Goal: Task Accomplishment & Management: Manage account settings

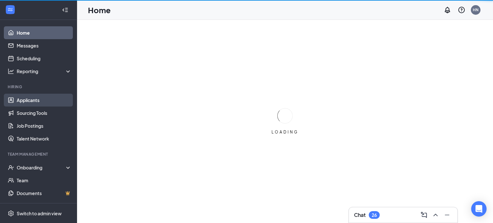
click at [27, 104] on link "Applicants" at bounding box center [44, 100] width 55 height 13
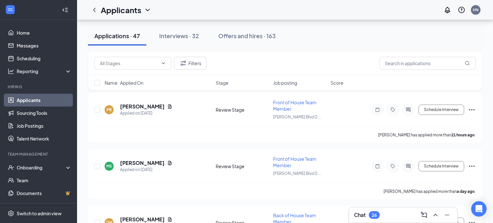
scroll to position [68, 0]
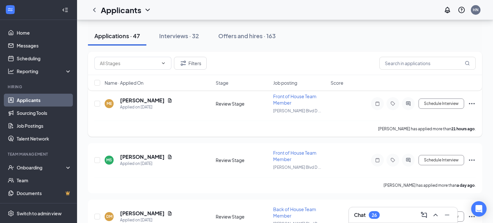
click at [211, 121] on div "melissa espinoza has applied more than 21 hours ago ." at bounding box center [284, 129] width 381 height 16
click at [153, 102] on h5 "[PERSON_NAME]" at bounding box center [142, 100] width 45 height 7
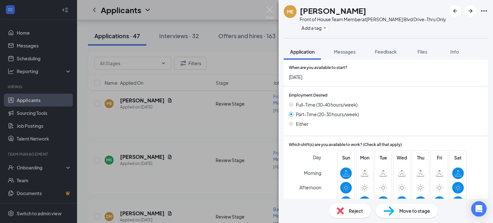
scroll to position [577, 0]
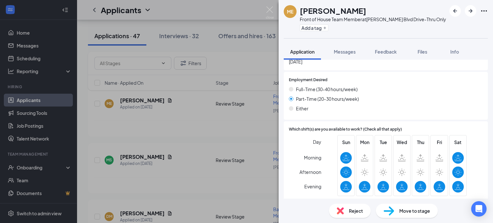
click at [235, 131] on div "ME melissa espinoza Front of House Team Member at Louis Henna Blvd Drive-Thru O…" at bounding box center [246, 111] width 493 height 223
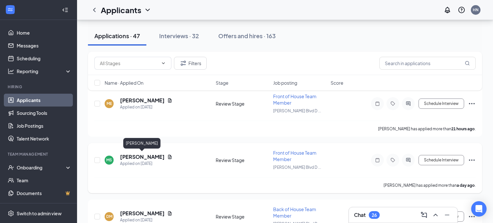
click at [154, 153] on h5 "[PERSON_NAME]" at bounding box center [142, 156] width 45 height 7
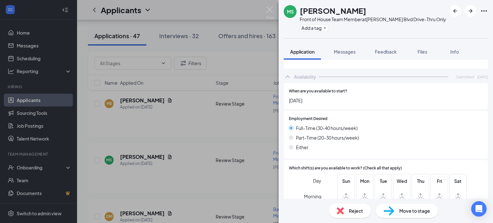
scroll to position [604, 0]
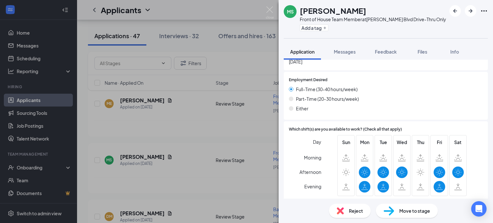
click at [239, 168] on div "MS Michelle Santana Front of House Team Member at Louis Henna Blvd Drive-Thru O…" at bounding box center [246, 111] width 493 height 223
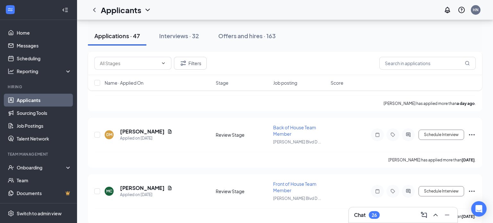
scroll to position [153, 0]
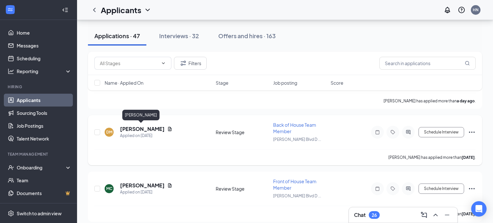
click at [133, 128] on h5 "Devion Martin" at bounding box center [142, 129] width 45 height 7
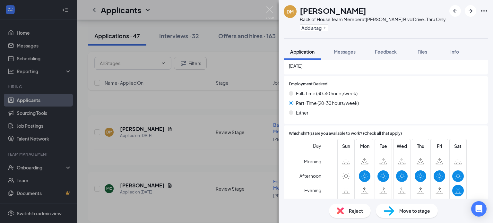
scroll to position [674, 0]
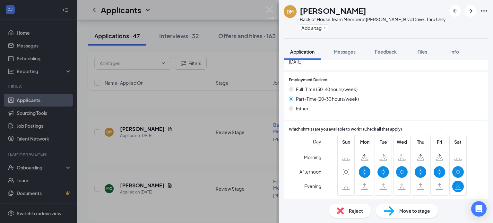
click at [396, 211] on div "Move to stage" at bounding box center [407, 211] width 62 height 14
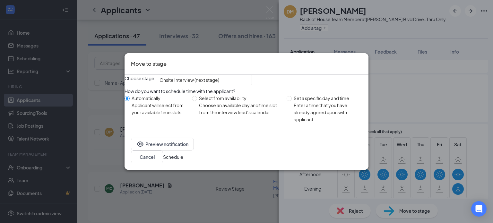
click at [345, 168] on div "Preview notification Cancel Schedule" at bounding box center [247, 150] width 244 height 39
click at [183, 161] on button "Schedule" at bounding box center [173, 156] width 20 height 7
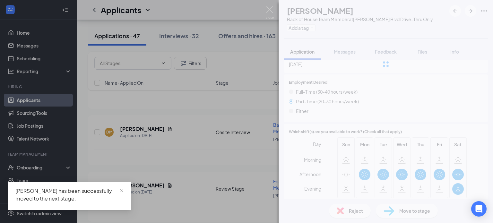
click at [204, 184] on div "DM Devion Martin Back of House Team Member at Louis Henna Blvd Drive-Thru Only …" at bounding box center [246, 111] width 493 height 223
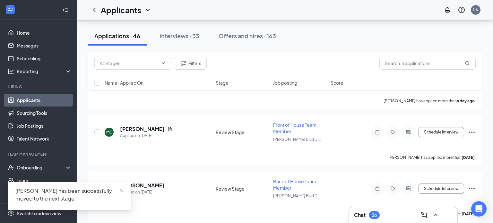
click at [289, 82] on span "Job posting" at bounding box center [285, 83] width 24 height 6
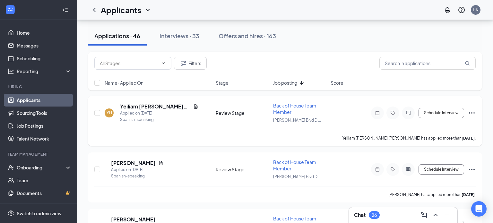
scroll to position [58, 0]
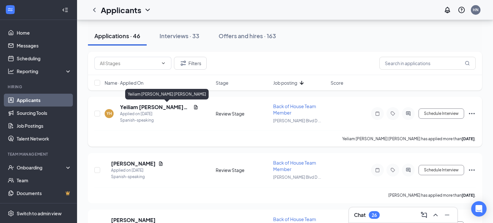
click at [171, 105] on h5 "Yeiliam Hidalgo Suarez" at bounding box center [155, 107] width 71 height 7
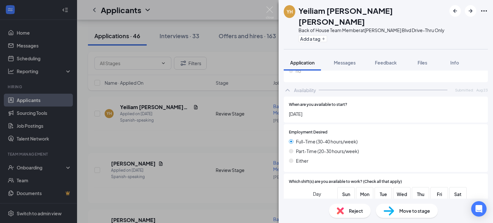
scroll to position [688, 0]
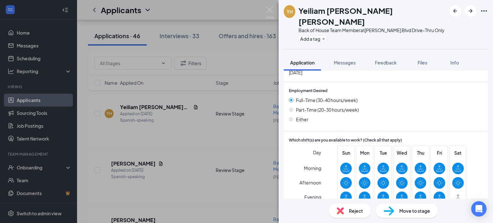
click at [407, 211] on span "Move to stage" at bounding box center [414, 210] width 31 height 7
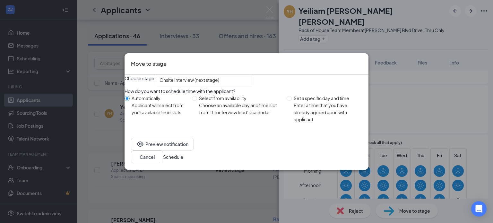
click at [183, 161] on button "Schedule" at bounding box center [173, 156] width 20 height 7
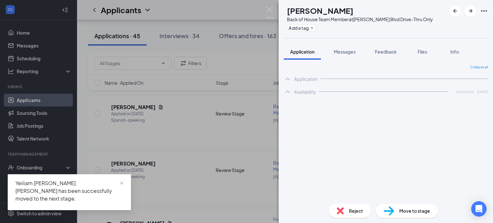
click at [266, 131] on div "OD [PERSON_NAME] Back of House Team Member at [PERSON_NAME][GEOGRAPHIC_DATA]-Th…" at bounding box center [246, 111] width 493 height 223
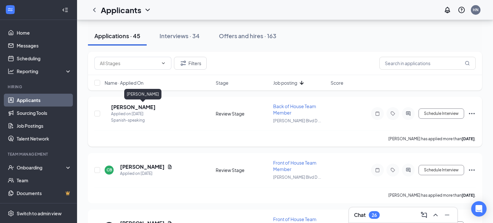
click at [155, 105] on h5 "[PERSON_NAME]" at bounding box center [133, 107] width 45 height 7
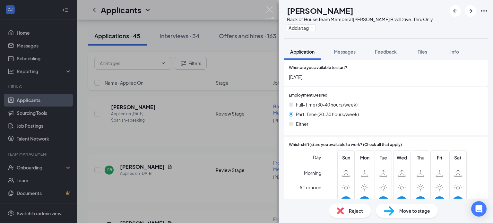
scroll to position [653, 0]
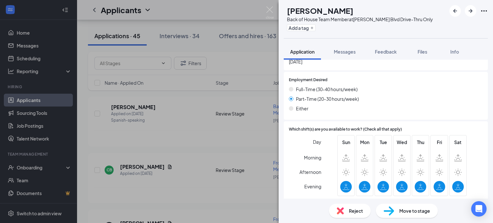
click at [236, 139] on div "OR [PERSON_NAME] Back of House Team Member at [PERSON_NAME][GEOGRAPHIC_DATA]-Th…" at bounding box center [246, 111] width 493 height 223
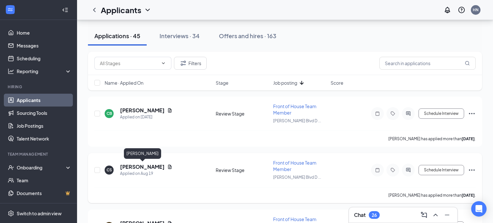
click at [135, 166] on h5 "Catherine Schmidt" at bounding box center [142, 166] width 45 height 7
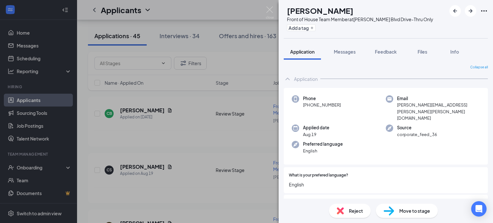
click at [168, 152] on div "CS Catherine Schmidt Front of House Team Member at Louis Henna Blvd Drive-Thru …" at bounding box center [246, 111] width 493 height 223
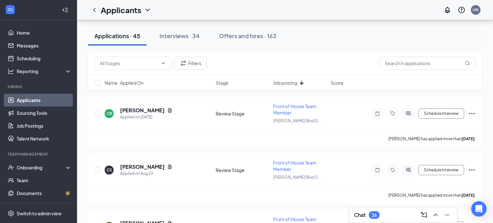
click at [304, 84] on icon "ArrowDown" at bounding box center [302, 83] width 8 height 8
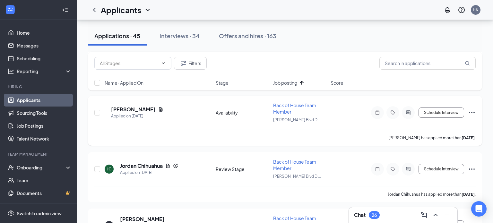
scroll to position [403, 0]
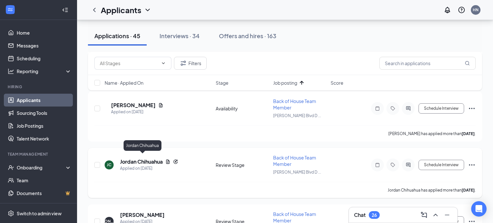
click at [153, 160] on h5 "Jordan Chihuahua" at bounding box center [141, 161] width 43 height 7
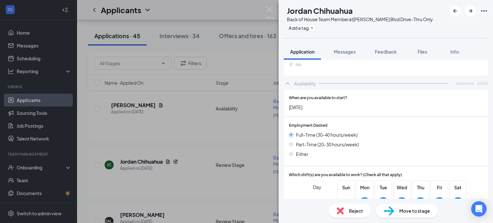
scroll to position [699, 0]
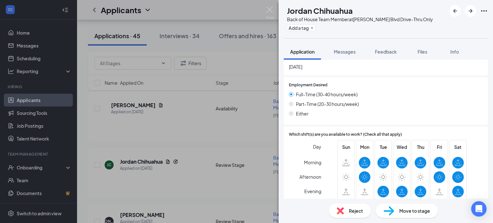
click at [265, 69] on div "[PERSON_NAME] Chihuahua Back of House Team Member at [PERSON_NAME][GEOGRAPHIC_D…" at bounding box center [246, 111] width 493 height 223
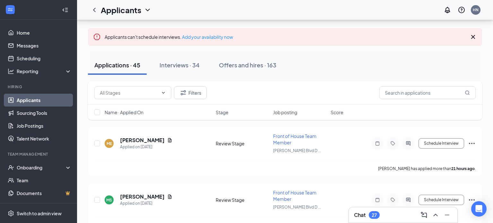
scroll to position [29, 0]
click at [202, 90] on button "Filters" at bounding box center [190, 92] width 33 height 13
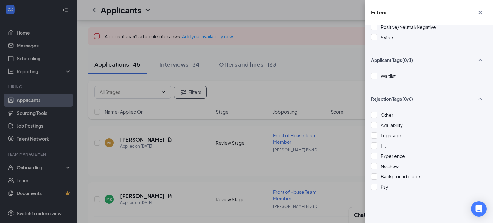
scroll to position [0, 0]
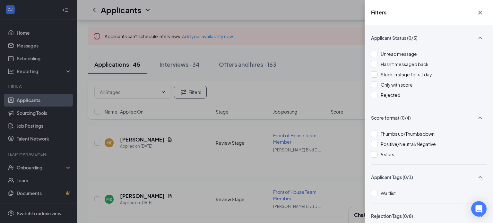
click at [295, 71] on div "Filters Applicant Status (0/5) Unread message Hasn't messaged back Stuck in sta…" at bounding box center [246, 111] width 493 height 223
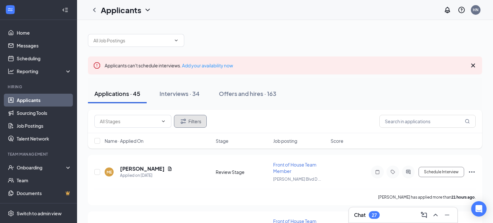
scroll to position [0, 0]
click at [177, 37] on span at bounding box center [136, 40] width 96 height 13
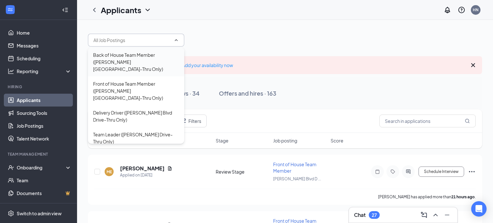
click at [146, 58] on div "Back of House Team Member ([PERSON_NAME][GEOGRAPHIC_DATA]-Thru Only)" at bounding box center [136, 61] width 86 height 21
type input "Back of House Team Member ([PERSON_NAME][GEOGRAPHIC_DATA]-Thru Only)"
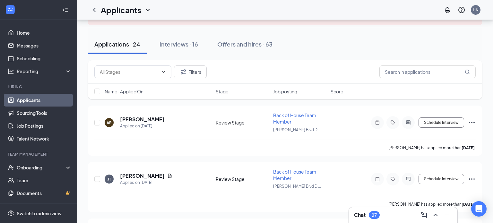
scroll to position [62, 0]
click at [241, 141] on div "[PERSON_NAME] has applied more than [DATE] ." at bounding box center [284, 148] width 381 height 16
click at [179, 127] on div "AR [PERSON_NAME] Applied on [DATE]" at bounding box center [158, 122] width 107 height 13
click at [144, 120] on h5 "[PERSON_NAME]" at bounding box center [142, 119] width 45 height 7
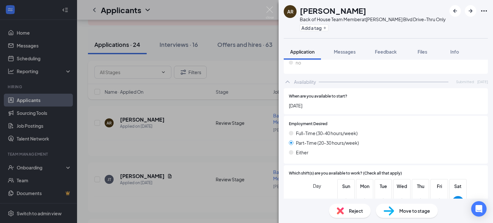
scroll to position [653, 0]
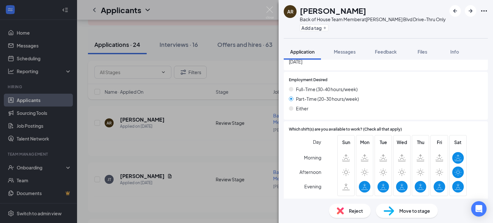
click at [429, 215] on div "Move to stage" at bounding box center [407, 211] width 62 height 14
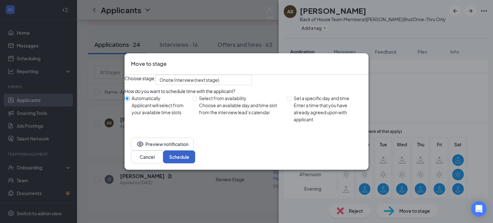
click at [195, 156] on button "Schedule" at bounding box center [179, 157] width 32 height 13
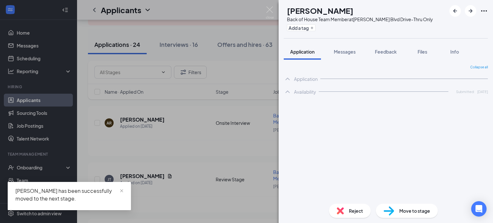
click at [202, 142] on div "[PERSON_NAME] Back of House Team Member at [PERSON_NAME][GEOGRAPHIC_DATA]-Thru …" at bounding box center [246, 111] width 493 height 223
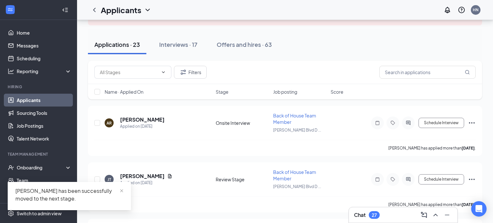
click at [157, 121] on div "AR [PERSON_NAME] Applied on [DATE]" at bounding box center [158, 122] width 107 height 13
click at [141, 117] on h5 "[PERSON_NAME]" at bounding box center [142, 119] width 45 height 7
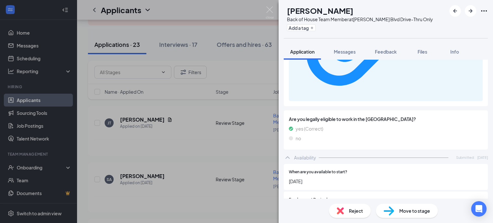
scroll to position [673, 0]
click at [401, 212] on span "Move to stage" at bounding box center [414, 210] width 31 height 7
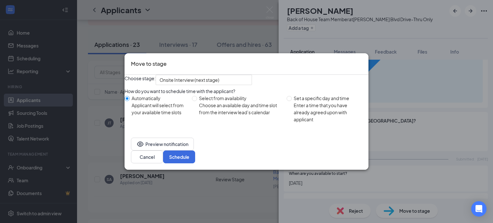
click at [340, 168] on div "Preview notification Cancel Schedule" at bounding box center [247, 150] width 244 height 39
click at [195, 162] on button "Schedule" at bounding box center [179, 157] width 32 height 13
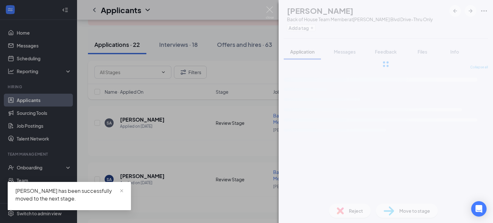
click at [162, 122] on div "SA [PERSON_NAME] Back of House Team Member at [PERSON_NAME][GEOGRAPHIC_DATA]-Th…" at bounding box center [246, 111] width 493 height 223
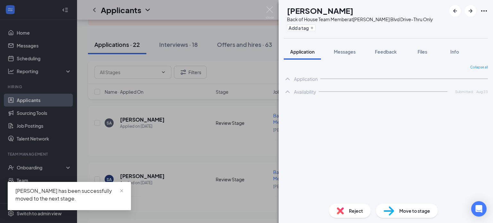
click at [142, 118] on h5 "[PERSON_NAME]" at bounding box center [142, 119] width 45 height 7
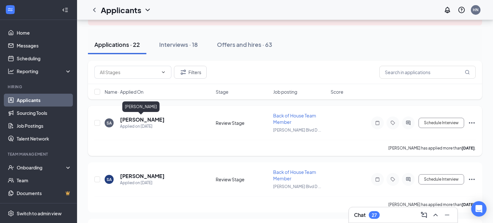
click at [150, 119] on h5 "[PERSON_NAME]" at bounding box center [142, 119] width 45 height 7
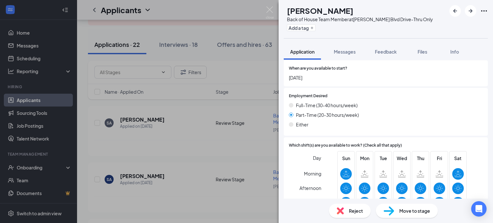
scroll to position [639, 0]
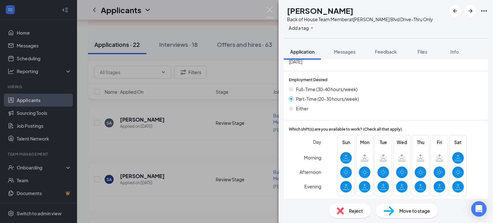
click at [232, 141] on div "SA [PERSON_NAME] Back of House Team Member at [PERSON_NAME][GEOGRAPHIC_DATA]-Th…" at bounding box center [246, 111] width 493 height 223
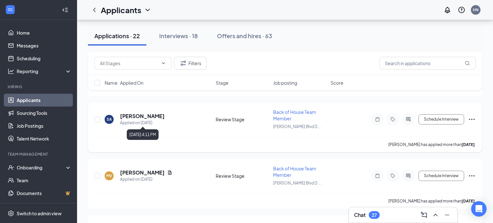
scroll to position [123, 0]
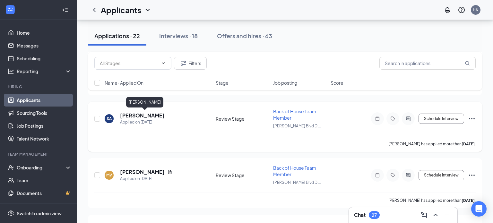
click at [165, 113] on h5 "[PERSON_NAME]" at bounding box center [142, 115] width 45 height 7
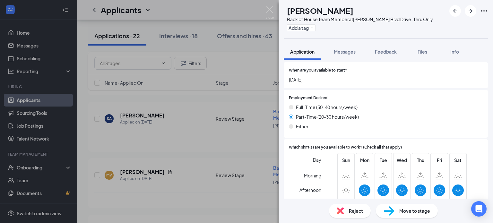
scroll to position [650, 0]
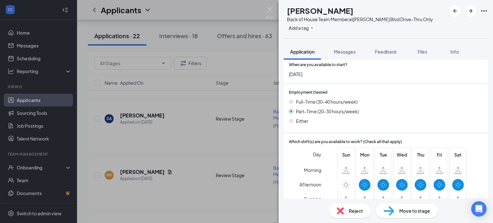
click at [230, 141] on div "SA [PERSON_NAME] Back of House Team Member at [PERSON_NAME][GEOGRAPHIC_DATA]-Th…" at bounding box center [246, 111] width 493 height 223
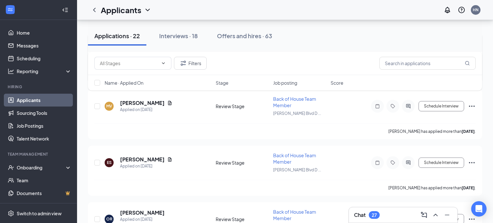
scroll to position [193, 0]
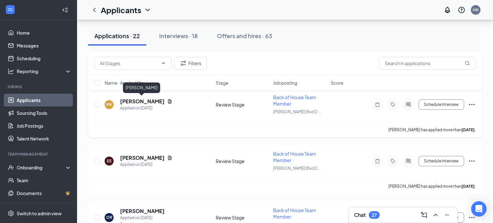
click at [154, 101] on h5 "[PERSON_NAME]" at bounding box center [142, 101] width 45 height 7
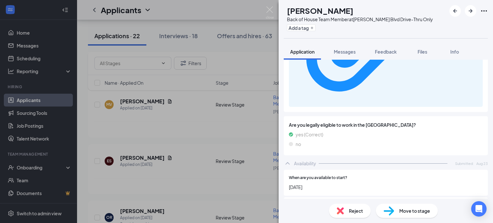
scroll to position [674, 0]
click at [404, 216] on div "Move to stage" at bounding box center [407, 211] width 62 height 14
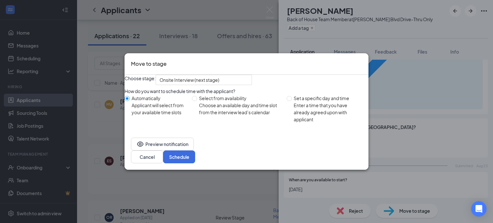
click at [347, 154] on div "Preview notification Cancel Schedule" at bounding box center [247, 150] width 244 height 39
click at [195, 156] on button "Schedule" at bounding box center [179, 157] width 32 height 13
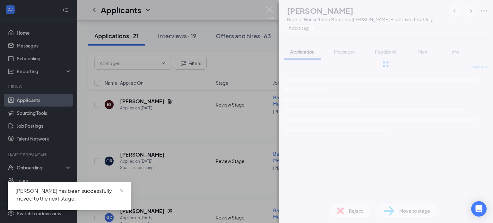
click at [188, 155] on div "ES [PERSON_NAME] Back of House Team Member at [PERSON_NAME][GEOGRAPHIC_DATA]-Th…" at bounding box center [246, 111] width 493 height 223
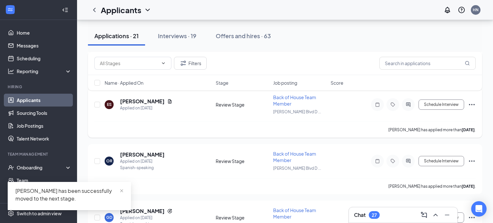
click at [144, 103] on h5 "[PERSON_NAME]" at bounding box center [142, 101] width 45 height 7
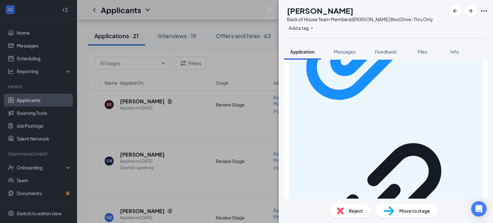
scroll to position [688, 0]
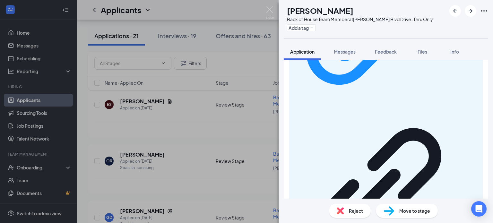
click at [411, 212] on span "Move to stage" at bounding box center [414, 210] width 31 height 7
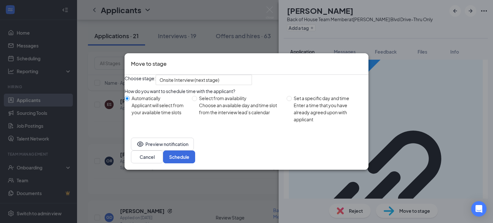
click at [346, 131] on div "Choose stage: Onsite Interview (next stage) How do you want to schedule time wi…" at bounding box center [247, 103] width 244 height 57
click at [195, 163] on button "Schedule" at bounding box center [179, 157] width 32 height 13
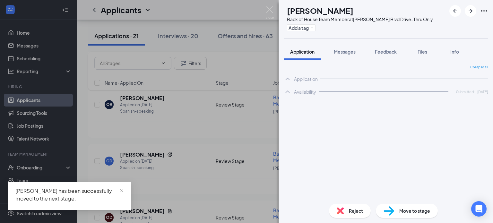
click at [211, 131] on div "OR [PERSON_NAME] Back of House Team Member at [PERSON_NAME][GEOGRAPHIC_DATA]-Th…" at bounding box center [246, 111] width 493 height 223
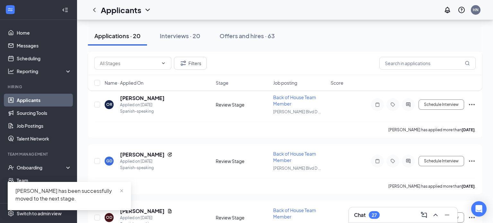
click at [153, 95] on div "Filters Name · Applied On Stage Job posting Score" at bounding box center [285, 74] width 394 height 45
click at [153, 96] on div "Filters Name · Applied On Stage Job posting Score" at bounding box center [285, 74] width 394 height 45
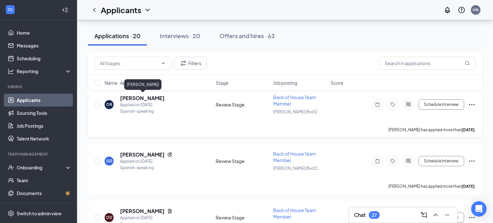
click at [157, 98] on h5 "[PERSON_NAME]" at bounding box center [142, 98] width 45 height 7
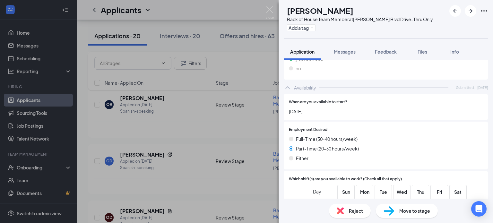
scroll to position [653, 0]
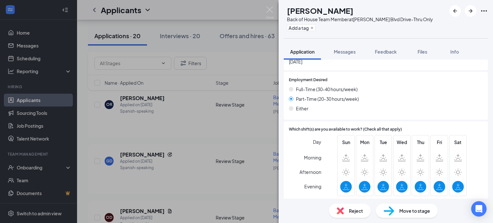
click at [246, 152] on div "OR [PERSON_NAME] Back of House Team Member at [PERSON_NAME][GEOGRAPHIC_DATA]-Th…" at bounding box center [246, 111] width 493 height 223
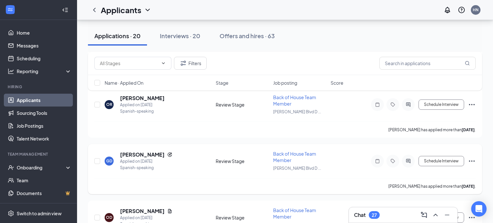
click at [143, 154] on h5 "[PERSON_NAME]" at bounding box center [142, 154] width 45 height 7
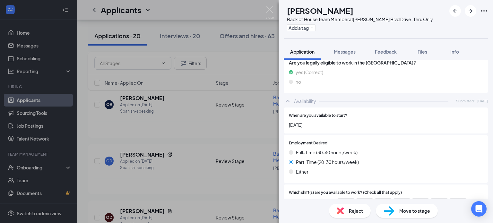
scroll to position [657, 0]
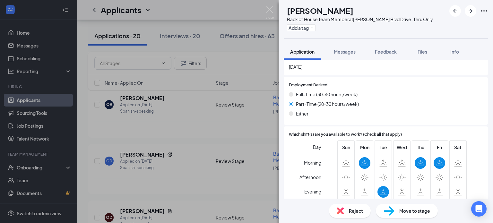
click at [351, 208] on span "Reject" at bounding box center [356, 210] width 14 height 7
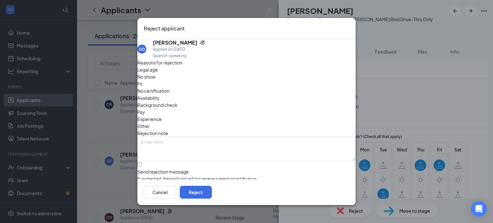
click at [160, 94] on span "Availability" at bounding box center [148, 97] width 22 height 7
click at [212, 191] on button "Reject" at bounding box center [196, 192] width 32 height 13
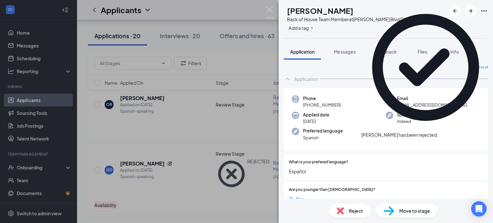
click at [200, 135] on div "OD [PERSON_NAME] Back of House Team Member at [PERSON_NAME][GEOGRAPHIC_DATA]-Th…" at bounding box center [246, 111] width 493 height 223
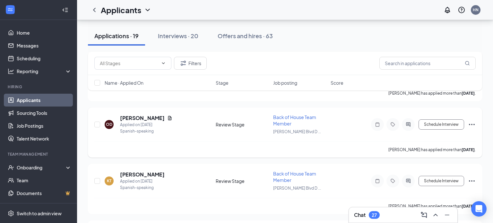
scroll to position [200, 0]
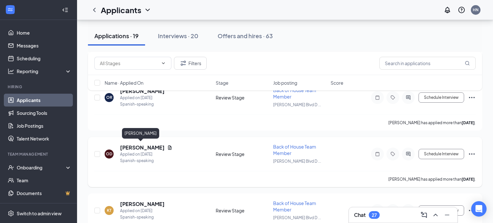
click at [148, 148] on h5 "[PERSON_NAME]" at bounding box center [142, 147] width 45 height 7
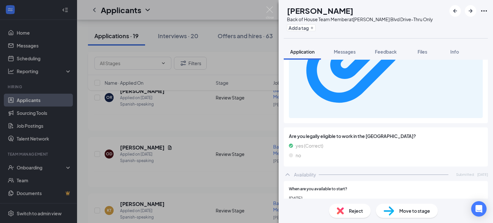
scroll to position [674, 0]
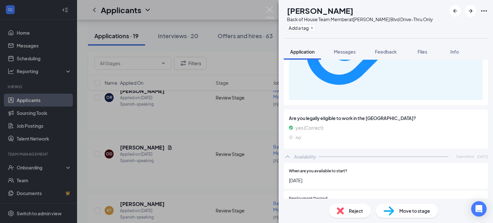
click at [216, 169] on div "OD [PERSON_NAME] Back of House Team Member at [PERSON_NAME][GEOGRAPHIC_DATA]-Th…" at bounding box center [246, 111] width 493 height 223
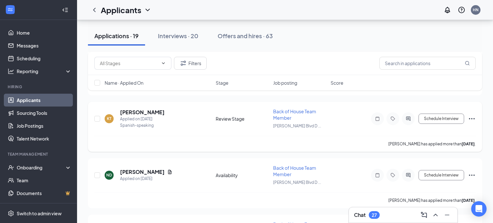
scroll to position [294, 0]
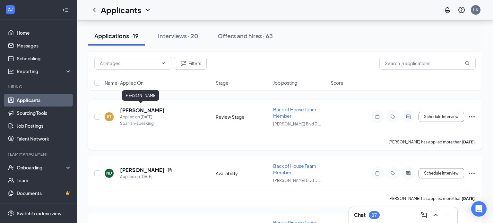
click at [144, 107] on h5 "[PERSON_NAME]" at bounding box center [142, 110] width 45 height 7
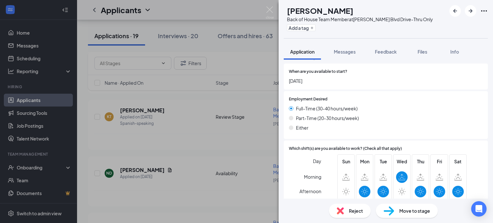
scroll to position [639, 0]
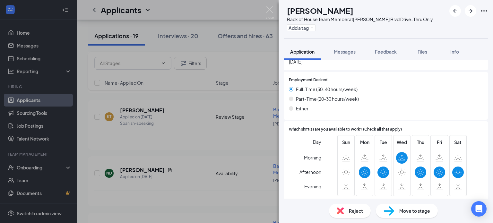
click at [226, 157] on div "[PERSON_NAME] Back of House Team Member at [PERSON_NAME][GEOGRAPHIC_DATA]-Thru …" at bounding box center [246, 111] width 493 height 223
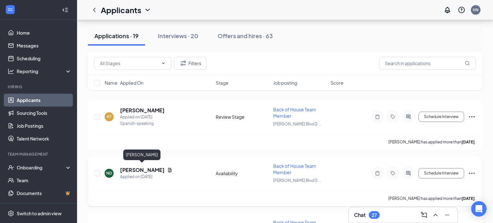
click at [158, 167] on h5 "[PERSON_NAME]" at bounding box center [142, 170] width 45 height 7
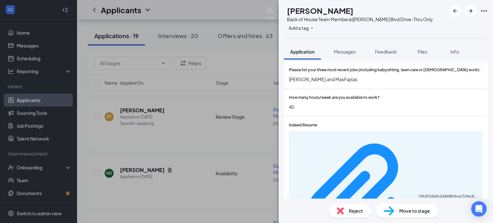
scroll to position [513, 0]
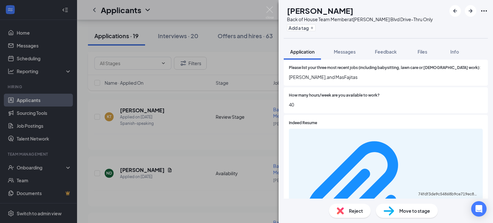
click at [394, 213] on img at bounding box center [389, 210] width 11 height 9
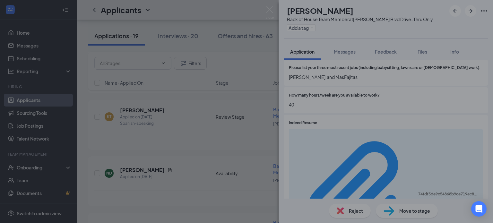
scroll to position [511, 0]
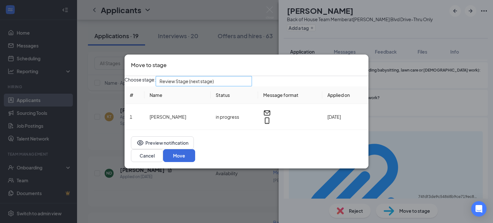
click at [242, 88] on span "Review Stage (next stage)" at bounding box center [201, 84] width 83 height 17
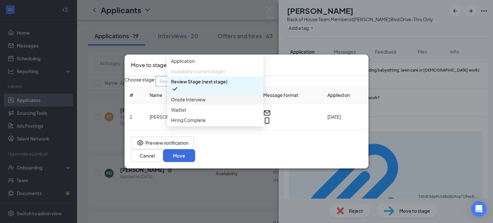
click at [228, 103] on span "Onsite Interview" at bounding box center [215, 99] width 89 height 7
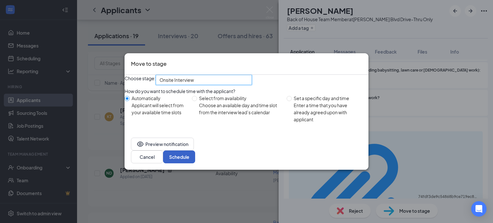
click at [195, 158] on button "Schedule" at bounding box center [179, 157] width 32 height 13
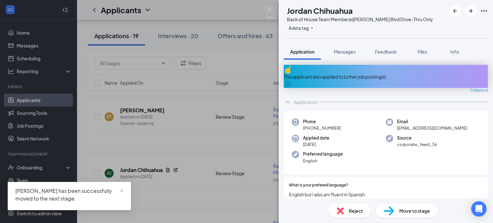
click at [158, 132] on div "[PERSON_NAME] Chihuahua Back of House Team Member at [PERSON_NAME][GEOGRAPHIC_D…" at bounding box center [246, 111] width 493 height 223
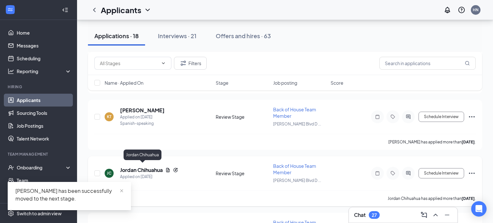
click at [157, 167] on h5 "Jordan Chihuahua" at bounding box center [141, 170] width 43 height 7
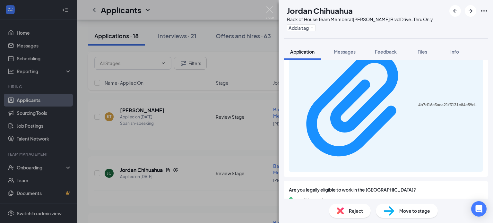
scroll to position [699, 0]
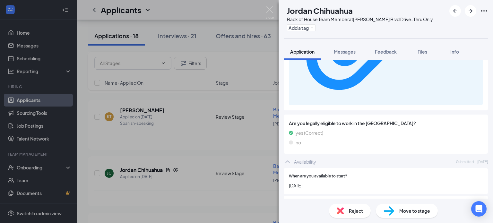
click at [392, 209] on img at bounding box center [389, 210] width 11 height 9
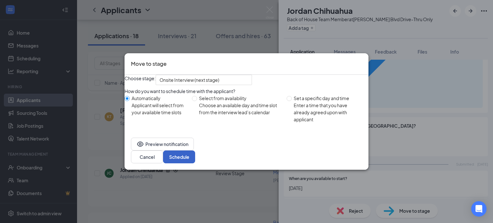
click at [195, 159] on button "Schedule" at bounding box center [179, 157] width 32 height 13
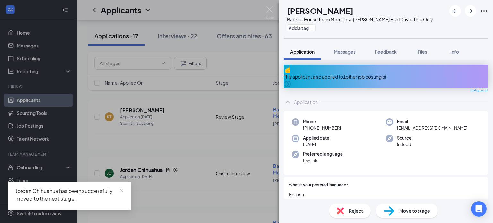
click at [210, 189] on div "[PERSON_NAME] [PERSON_NAME] Back of House Team Member at [PERSON_NAME][GEOGRAPH…" at bounding box center [246, 111] width 493 height 223
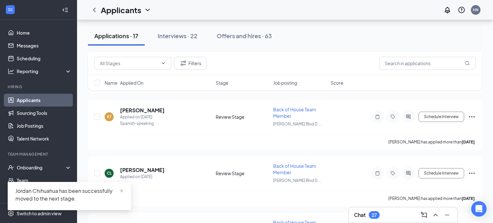
scroll to position [315, 0]
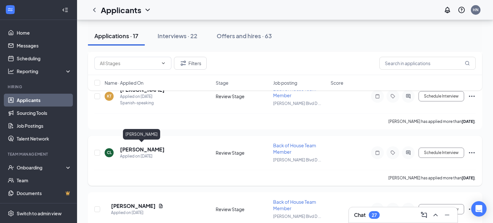
click at [141, 146] on h5 "[PERSON_NAME]" at bounding box center [142, 149] width 45 height 7
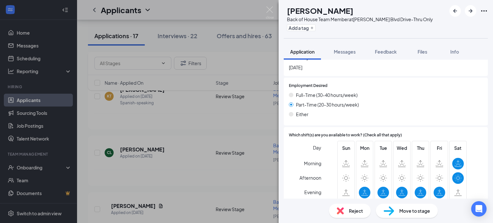
scroll to position [657, 0]
click at [184, 157] on div "[PERSON_NAME] [PERSON_NAME] Back of House Team Member at [PERSON_NAME][GEOGRAPH…" at bounding box center [246, 111] width 493 height 223
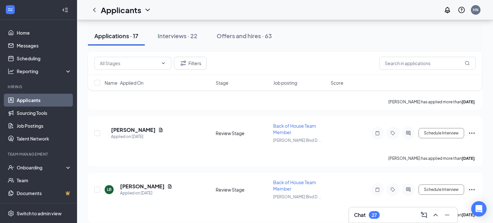
scroll to position [392, 0]
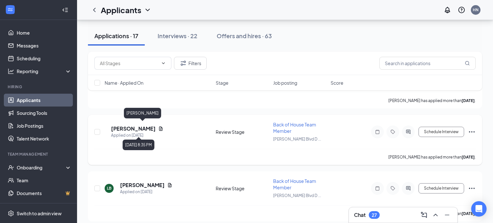
click at [156, 127] on h5 "[PERSON_NAME]" at bounding box center [133, 128] width 45 height 7
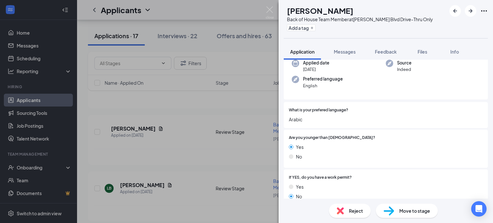
scroll to position [53, 0]
click at [343, 136] on span "Are you younger than [DEMOGRAPHIC_DATA]?" at bounding box center [332, 137] width 86 height 6
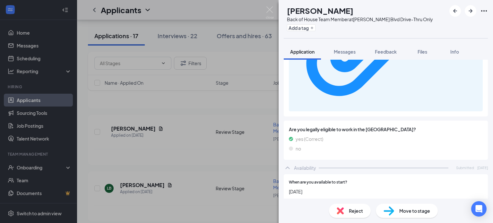
scroll to position [703, 0]
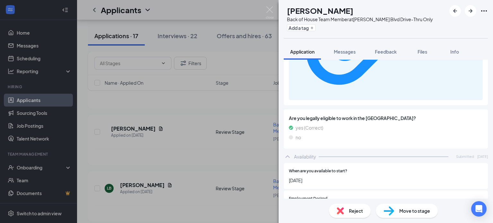
click at [180, 179] on div "MA [PERSON_NAME] Back of House Team Member at [PERSON_NAME][GEOGRAPHIC_DATA]-Th…" at bounding box center [246, 111] width 493 height 223
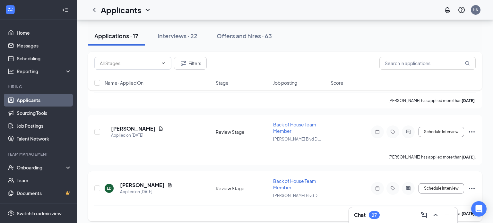
click at [134, 184] on h5 "[PERSON_NAME]" at bounding box center [142, 185] width 45 height 7
